Goal: Task Accomplishment & Management: Manage account settings

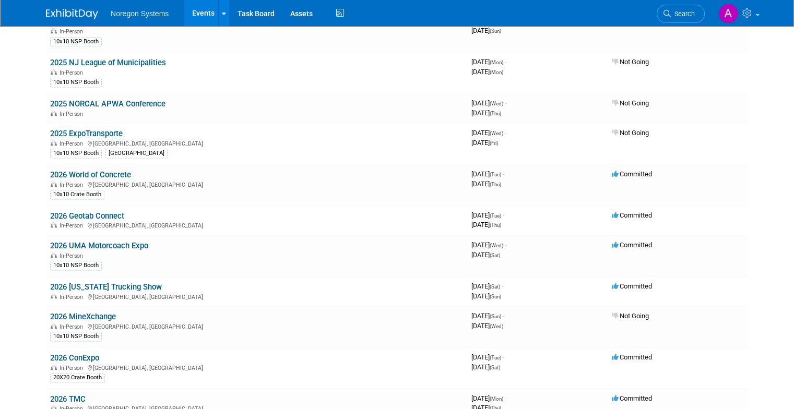
scroll to position [818, 0]
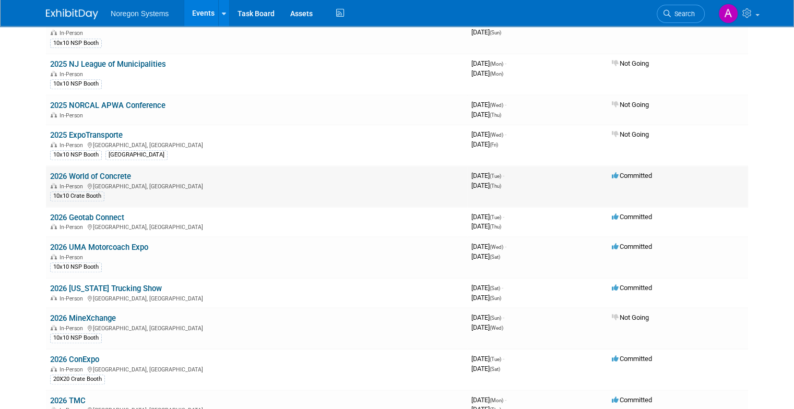
click at [87, 172] on link "2026 World of Concrete" at bounding box center [90, 176] width 81 height 9
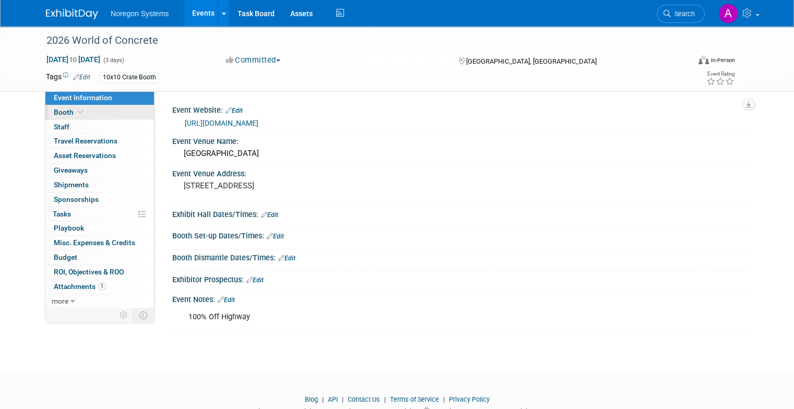
click at [76, 115] on span at bounding box center [80, 112] width 9 height 8
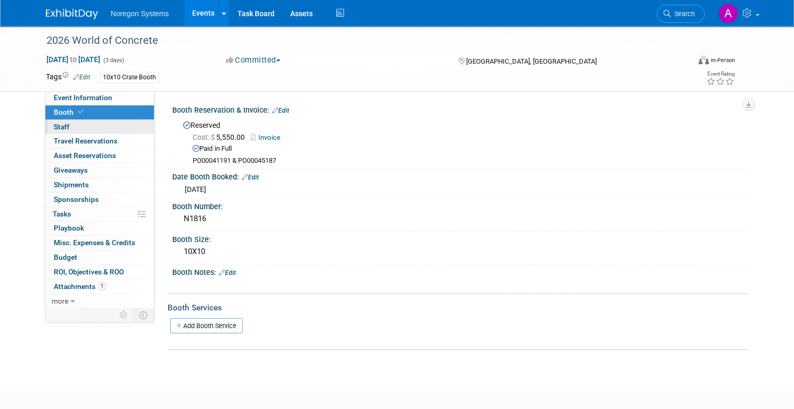
click at [65, 125] on link "0 Staff 0" at bounding box center [99, 127] width 109 height 14
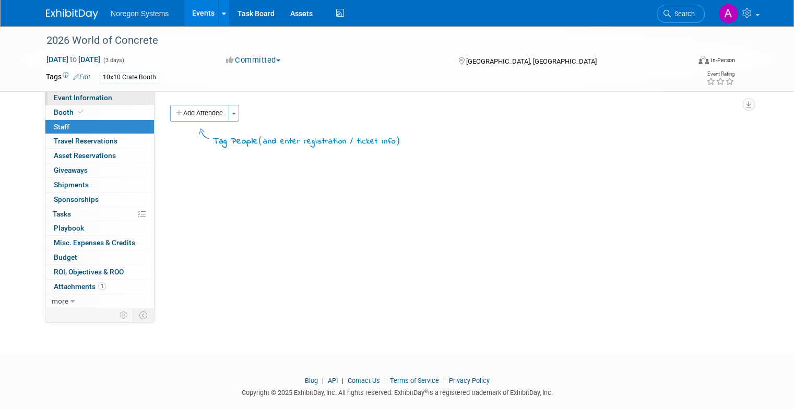
click at [65, 102] on link "Event Information" at bounding box center [99, 98] width 109 height 14
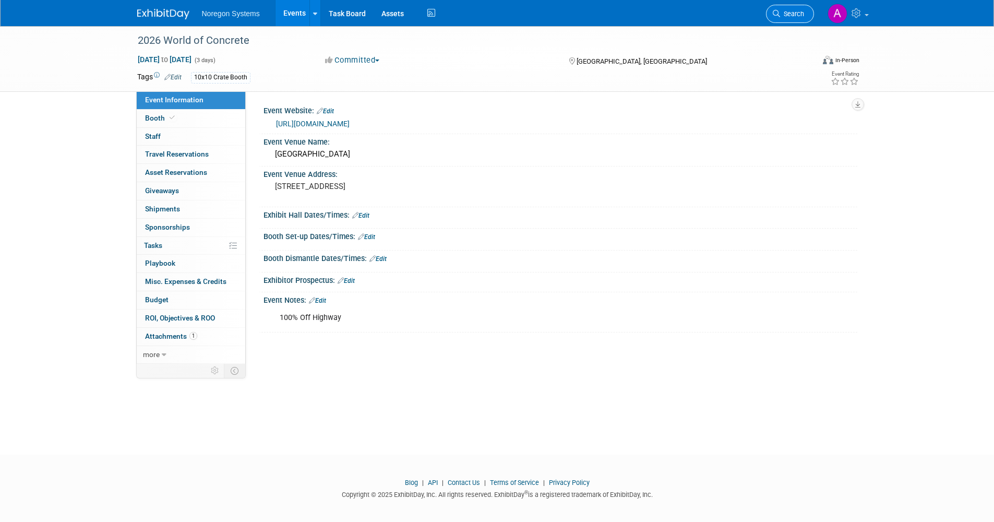
click at [782, 19] on link "Search" at bounding box center [790, 14] width 48 height 18
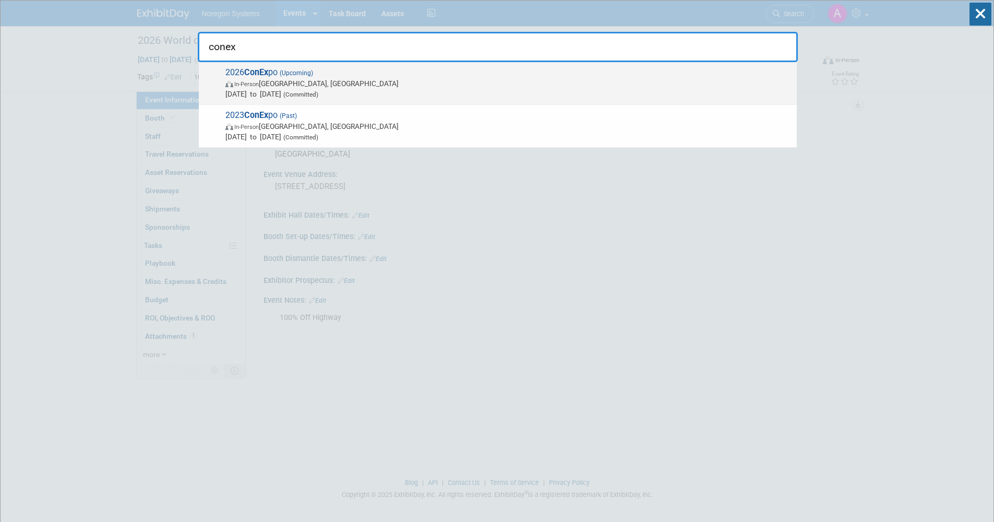
type input "conex"
click at [341, 82] on span "In-Person Las Vegas, NV" at bounding box center [508, 83] width 566 height 10
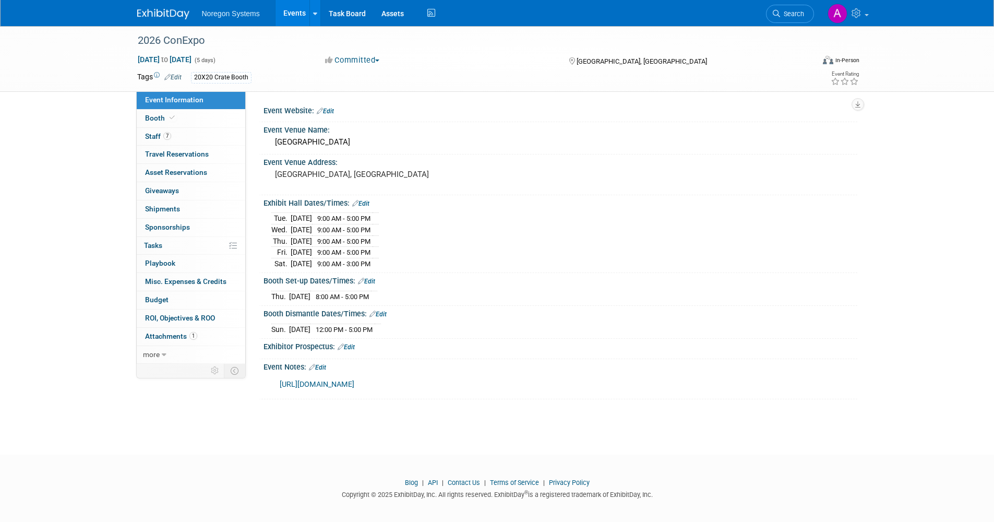
click at [208, 133] on link "7 Staff 7" at bounding box center [191, 137] width 109 height 18
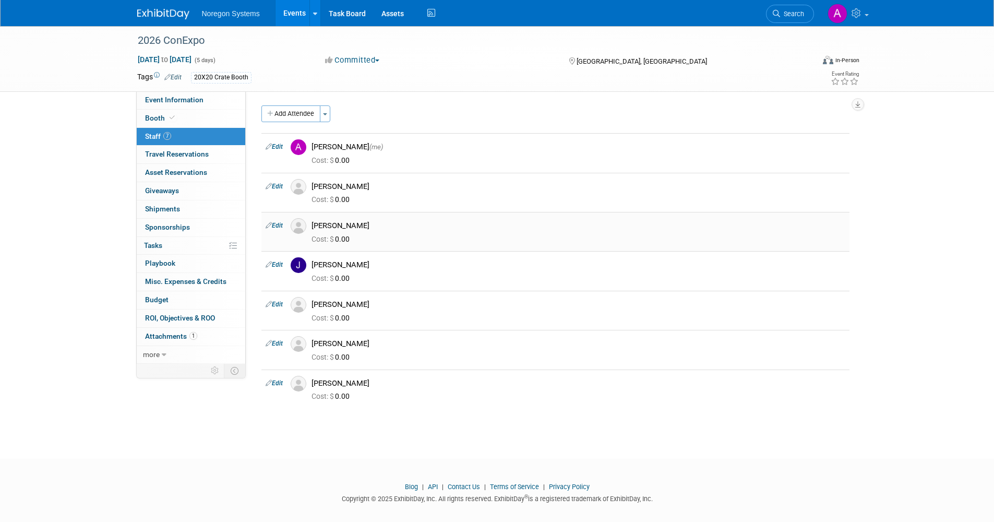
click at [278, 224] on link "Edit" at bounding box center [274, 225] width 17 height 7
select select "eb683027-7a5e-42df-8aa8-46fdff5a80bd"
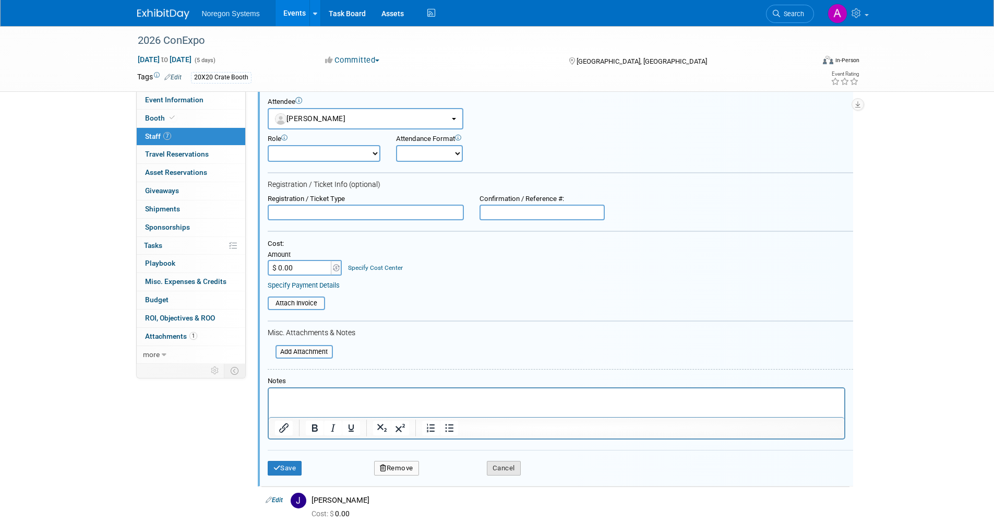
scroll to position [146, 0]
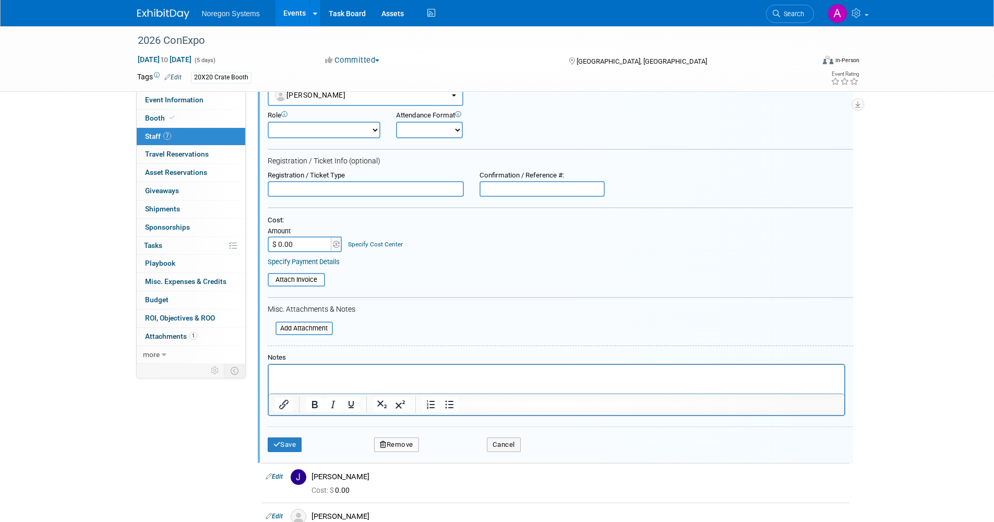
click at [407, 448] on button "Remove" at bounding box center [396, 444] width 45 height 15
click at [453, 452] on link "Yes" at bounding box center [453, 453] width 30 height 17
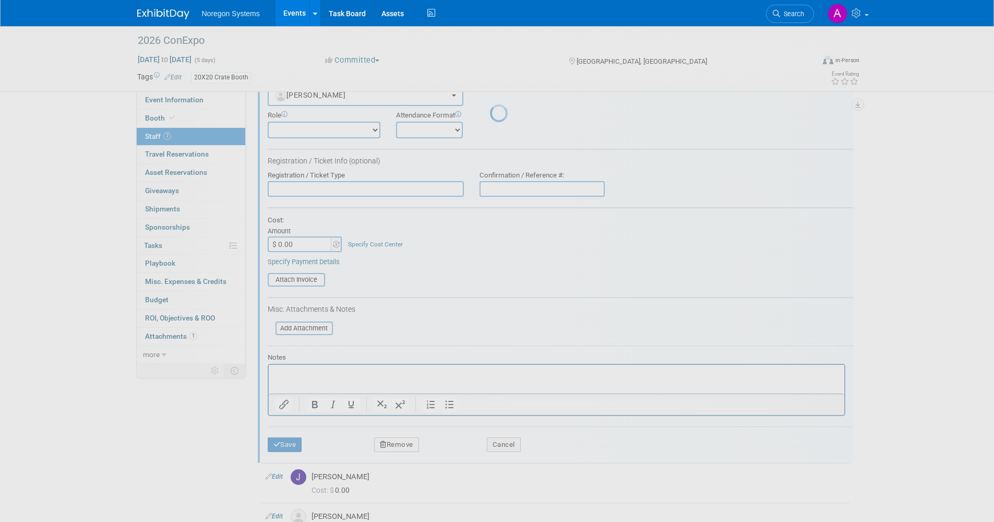
scroll to position [6, 0]
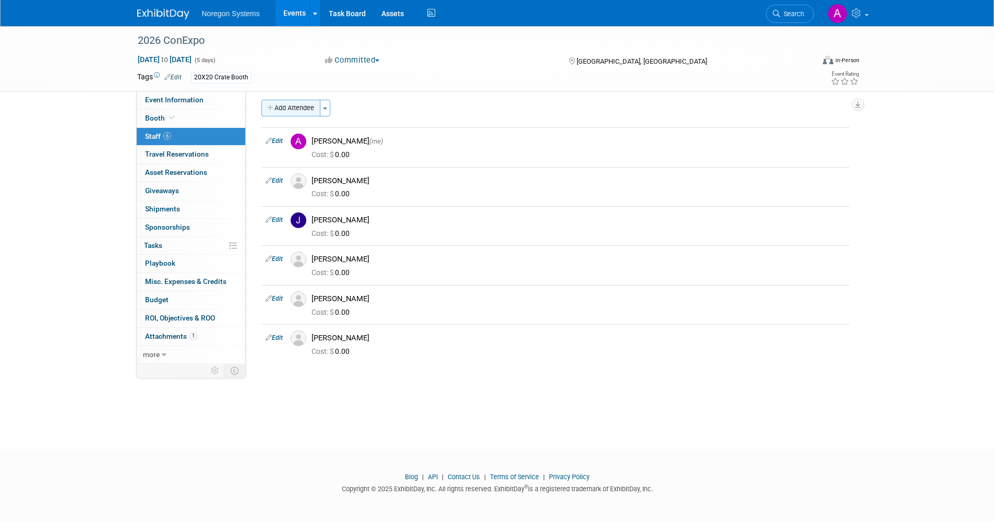
click at [293, 105] on button "Add Attendee" at bounding box center [290, 108] width 59 height 17
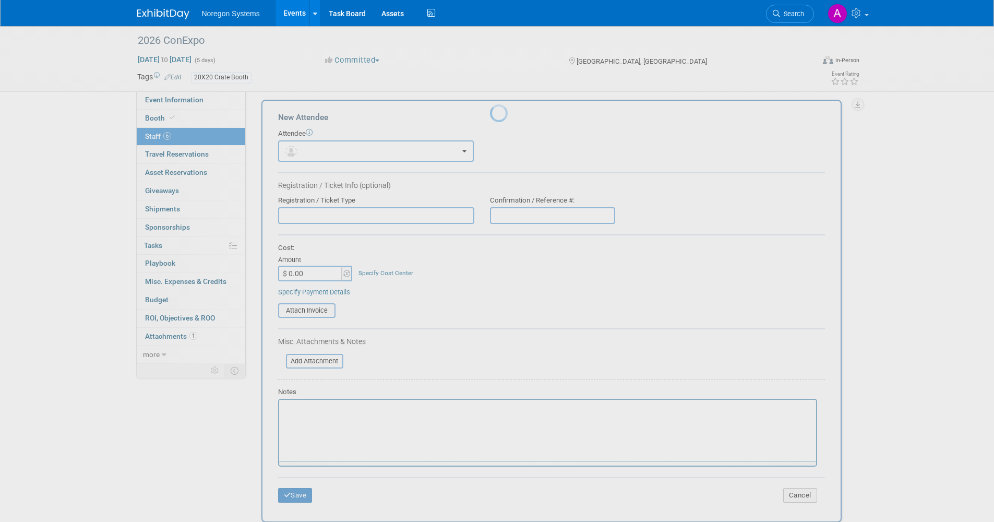
scroll to position [0, 0]
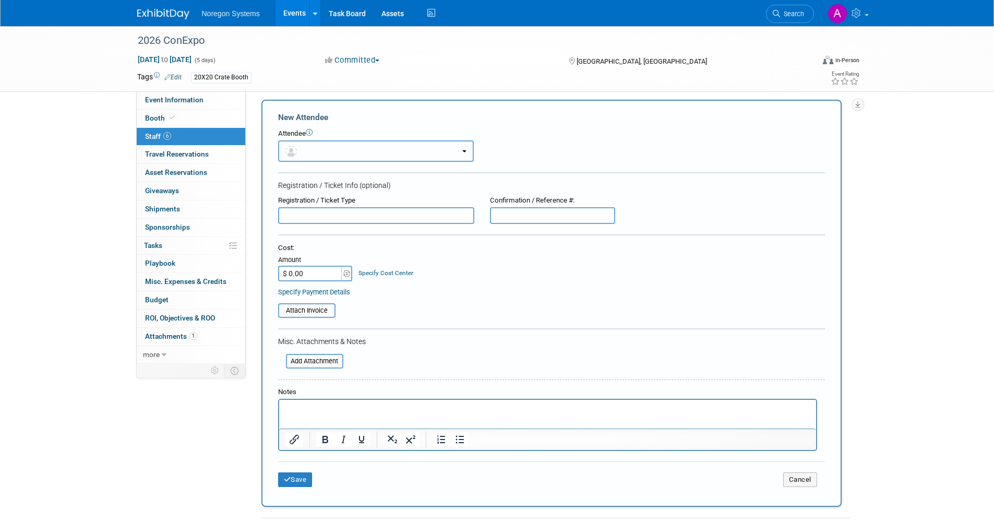
click at [351, 149] on button "button" at bounding box center [376, 150] width 196 height 21
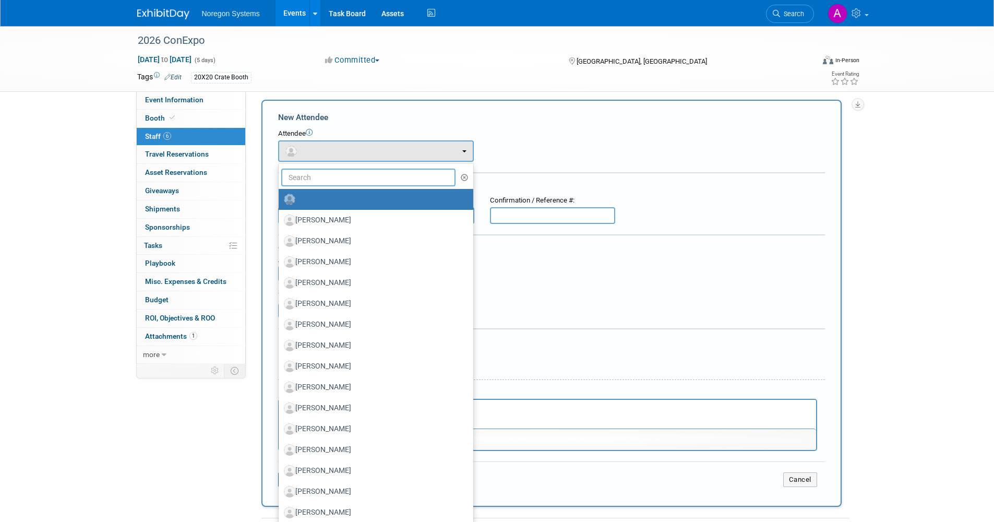
click at [343, 179] on input "text" at bounding box center [368, 178] width 175 height 18
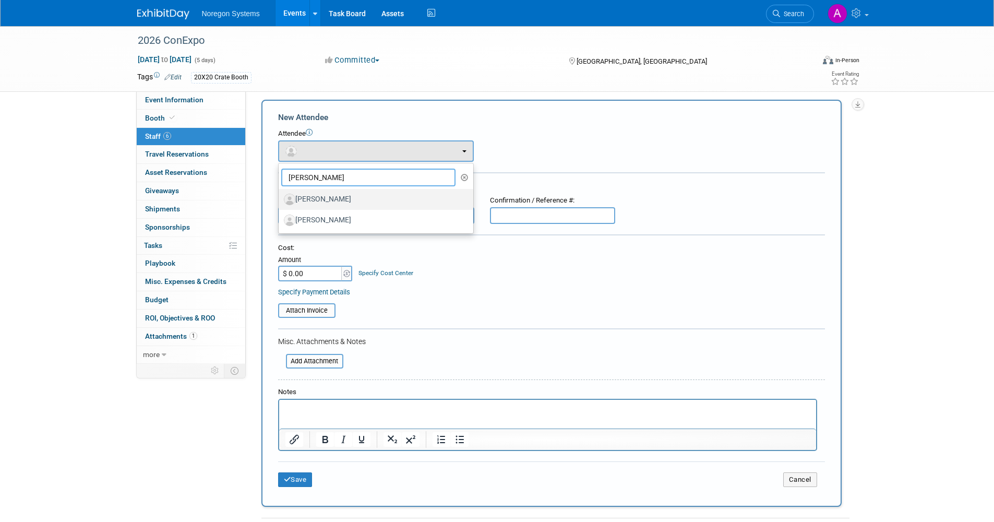
type input "kevin"
click at [346, 194] on label "[PERSON_NAME]" at bounding box center [373, 199] width 179 height 17
click at [280, 195] on input "[PERSON_NAME]" at bounding box center [276, 198] width 7 height 7
select select "04668c99-a962-468d-873c-232382f56087"
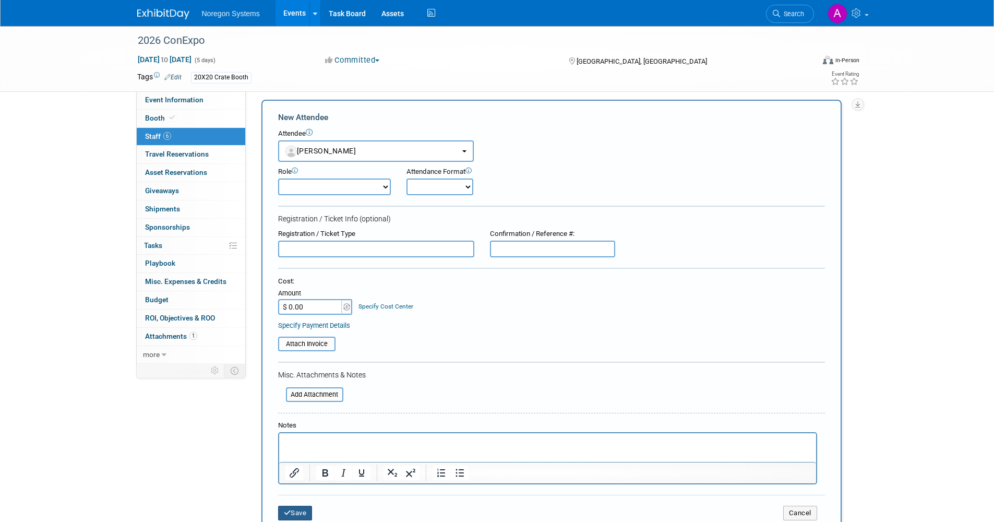
click at [300, 514] on button "Save" at bounding box center [295, 513] width 34 height 15
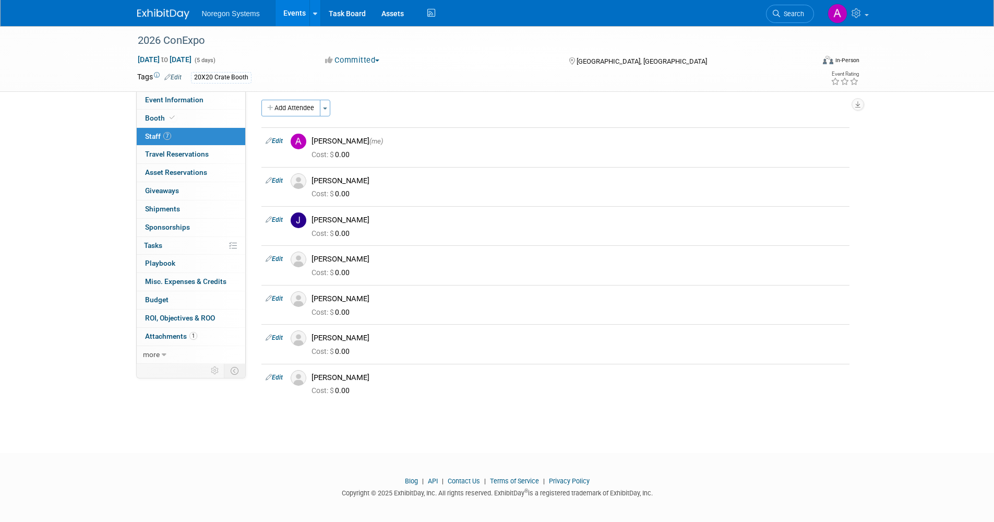
click at [288, 19] on link "Events" at bounding box center [294, 13] width 38 height 26
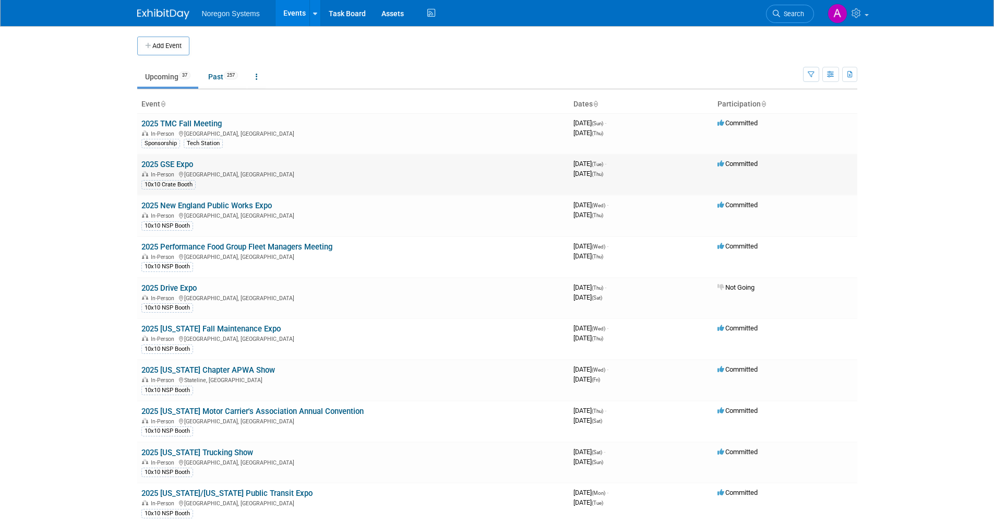
click at [167, 161] on link "2025 GSE Expo" at bounding box center [167, 164] width 52 height 9
